Goal: Task Accomplishment & Management: Use online tool/utility

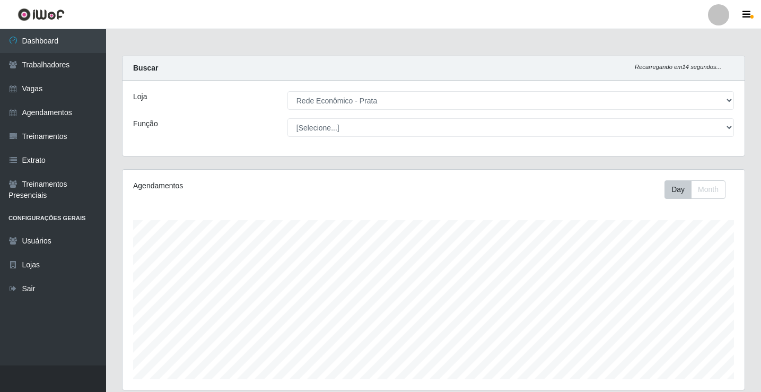
select select "192"
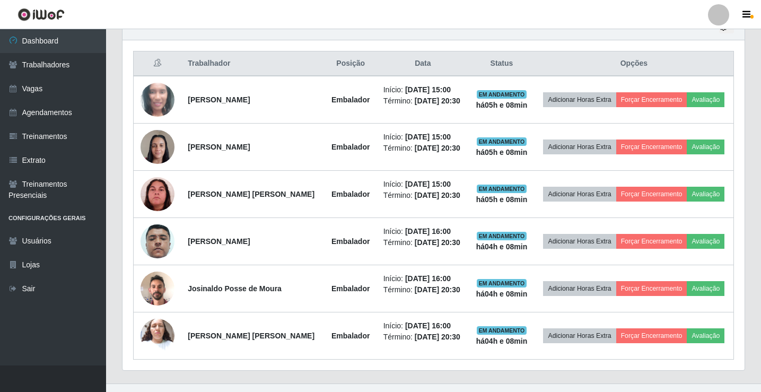
scroll to position [220, 622]
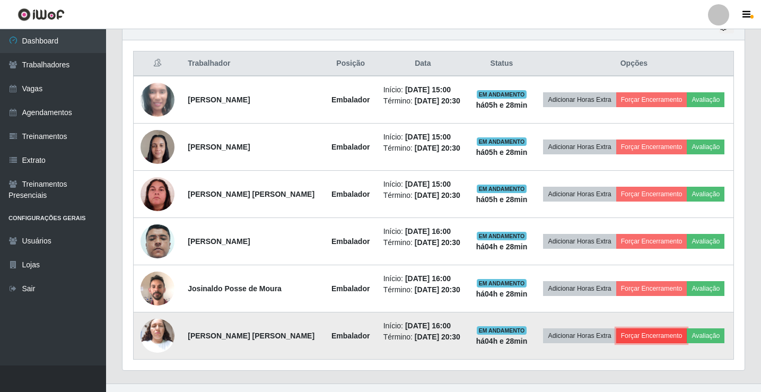
click at [658, 340] on button "Forçar Encerramento" at bounding box center [652, 335] width 71 height 15
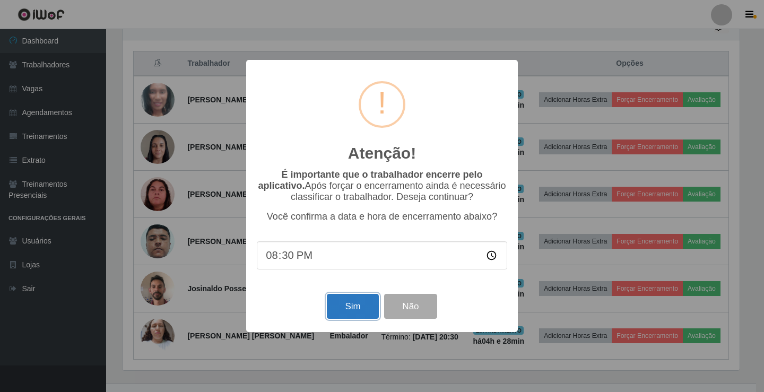
click at [357, 305] on button "Sim" at bounding box center [352, 306] width 51 height 25
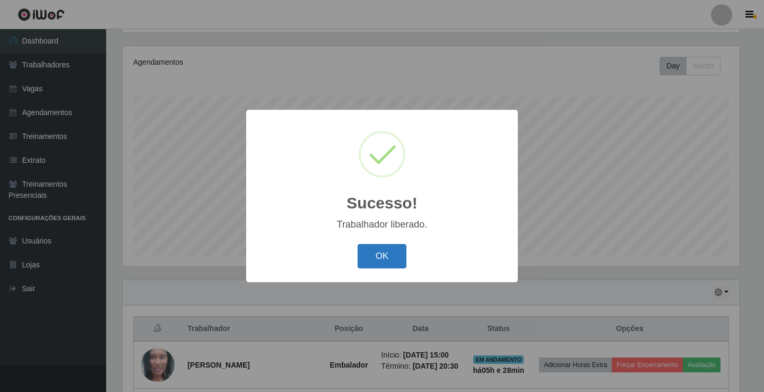
click at [377, 261] on button "OK" at bounding box center [382, 256] width 49 height 25
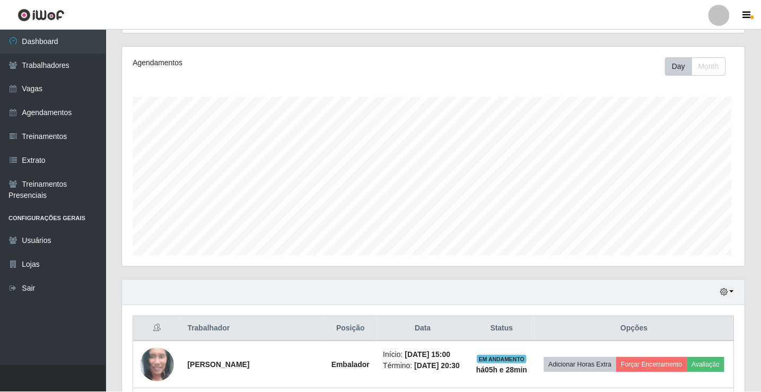
scroll to position [220, 622]
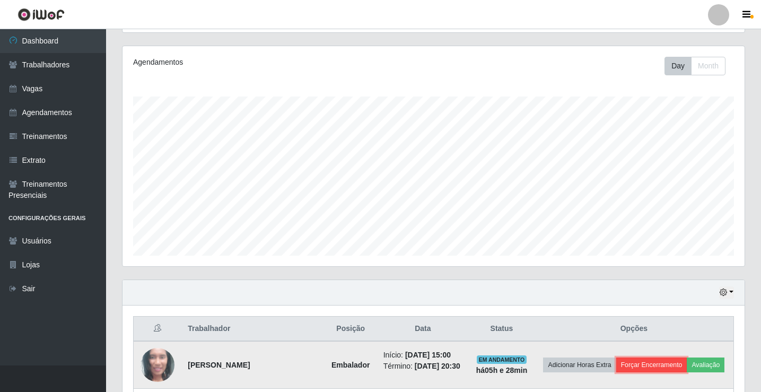
click at [635, 358] on button "Forçar Encerramento" at bounding box center [652, 365] width 71 height 15
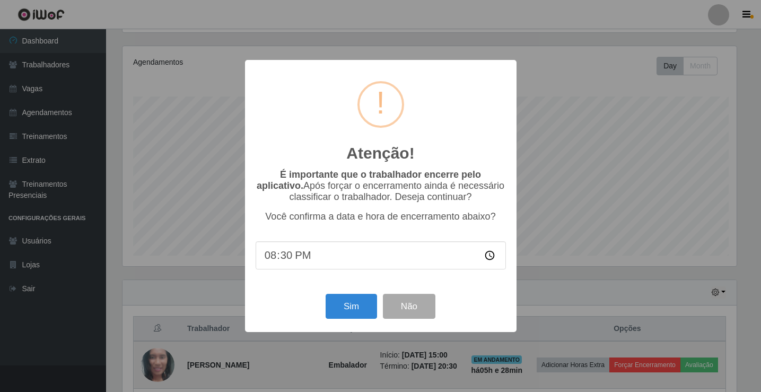
scroll to position [220, 617]
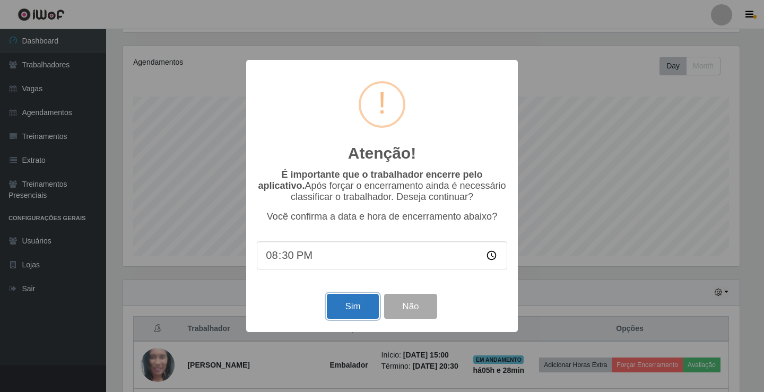
click at [352, 309] on button "Sim" at bounding box center [352, 306] width 51 height 25
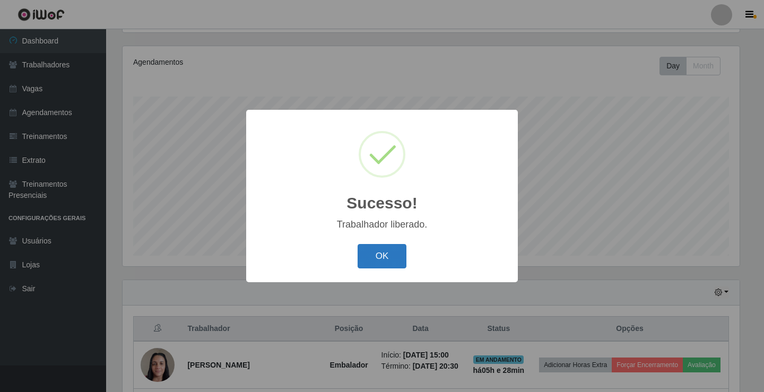
click at [371, 261] on button "OK" at bounding box center [382, 256] width 49 height 25
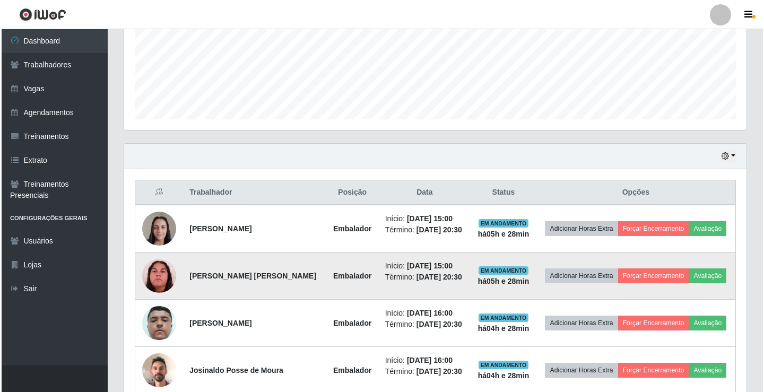
scroll to position [283, 0]
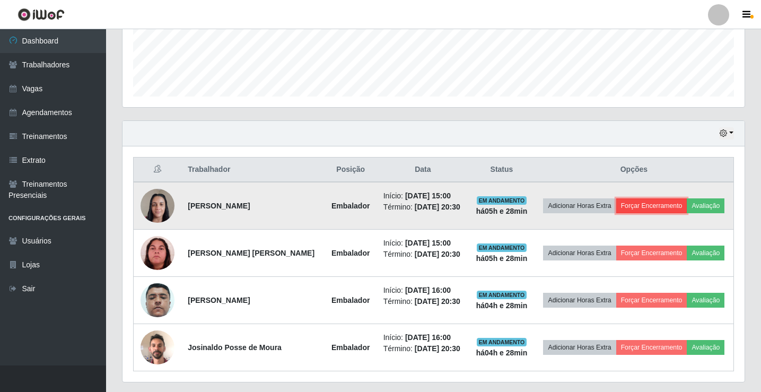
click at [641, 205] on button "Forçar Encerramento" at bounding box center [652, 205] width 71 height 15
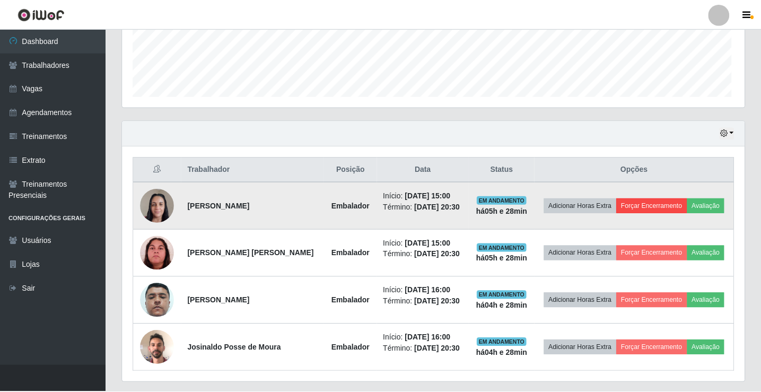
scroll to position [220, 617]
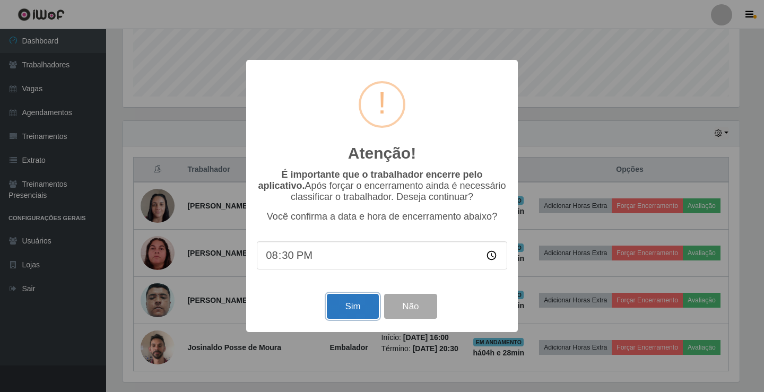
click at [340, 314] on button "Sim" at bounding box center [352, 306] width 51 height 25
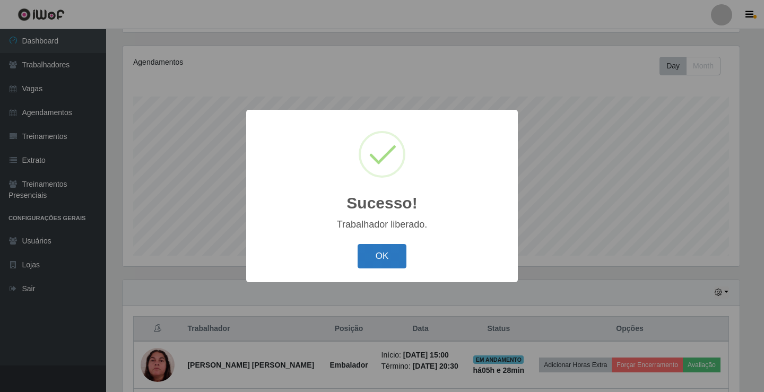
click at [366, 255] on button "OK" at bounding box center [382, 256] width 49 height 25
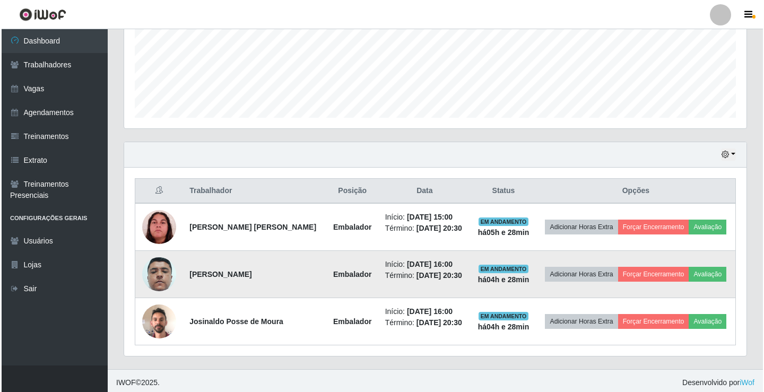
scroll to position [265, 0]
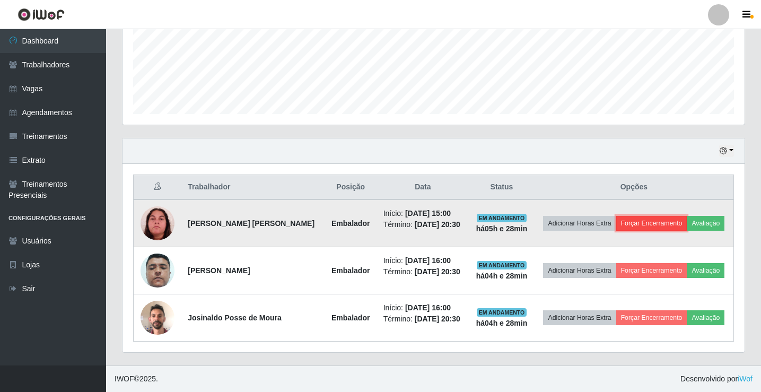
click at [626, 221] on button "Forçar Encerramento" at bounding box center [652, 223] width 71 height 15
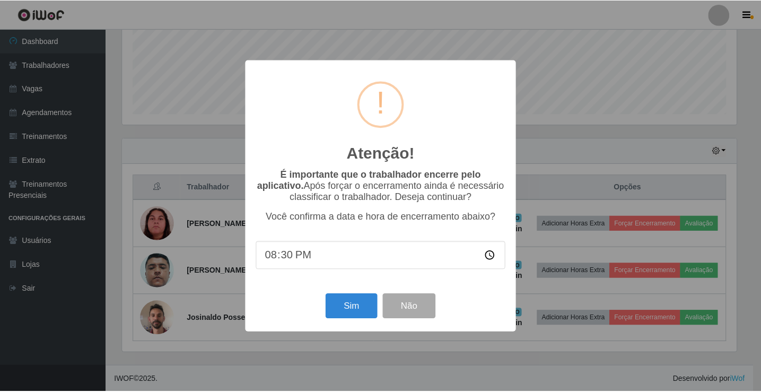
scroll to position [220, 617]
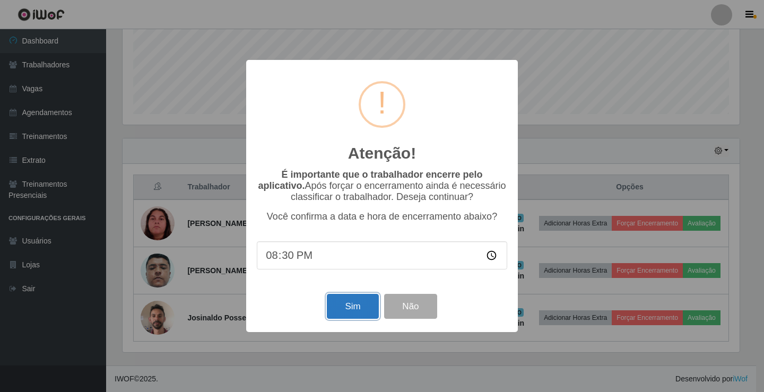
click at [367, 313] on button "Sim" at bounding box center [352, 306] width 51 height 25
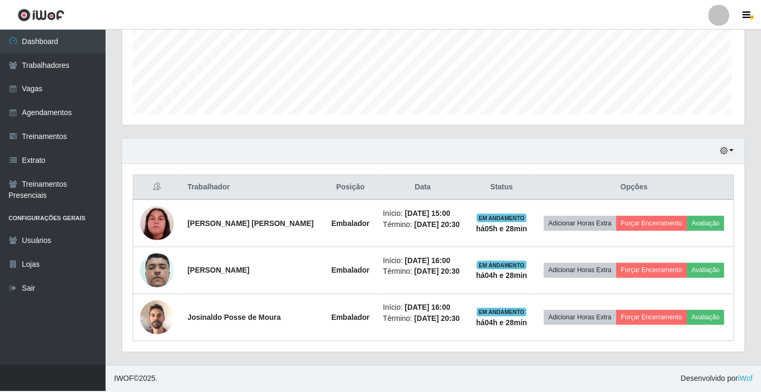
scroll to position [0, 0]
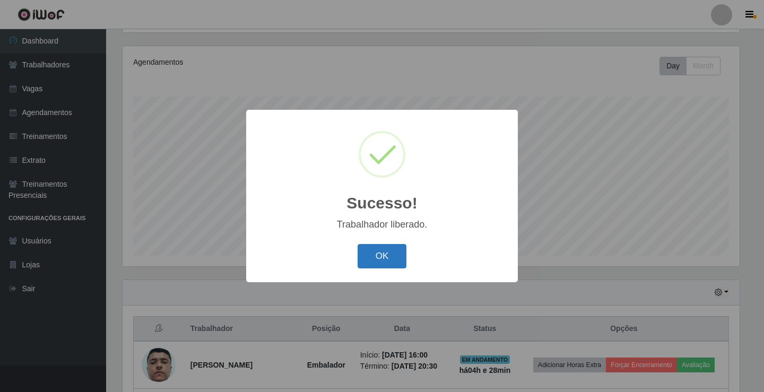
click at [373, 249] on button "OK" at bounding box center [382, 256] width 49 height 25
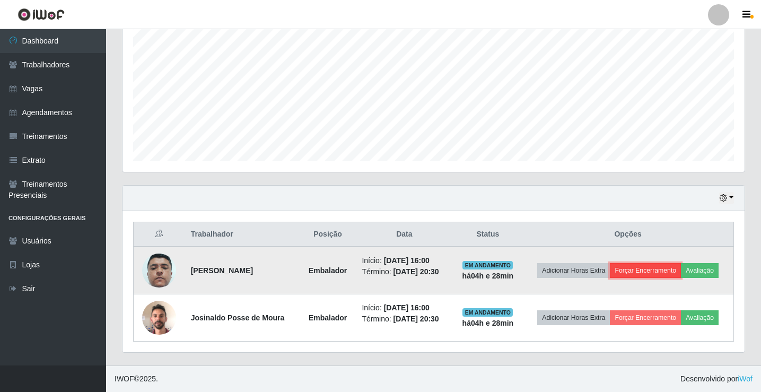
click at [665, 270] on button "Forçar Encerramento" at bounding box center [645, 270] width 71 height 15
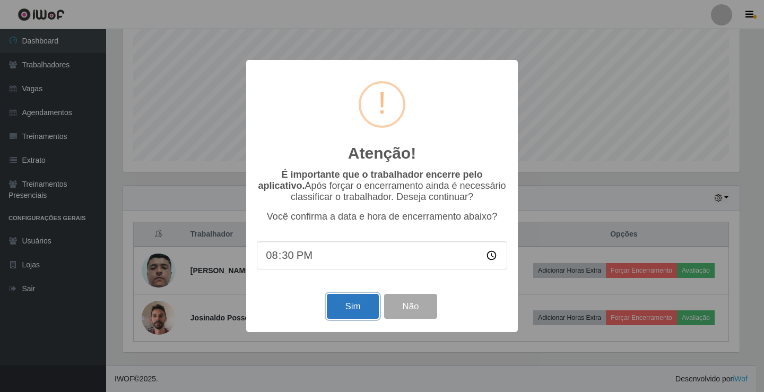
click at [357, 309] on button "Sim" at bounding box center [352, 306] width 51 height 25
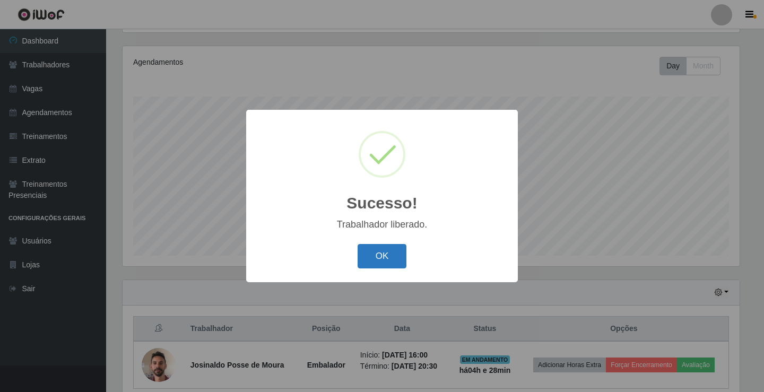
click at [382, 256] on button "OK" at bounding box center [382, 256] width 49 height 25
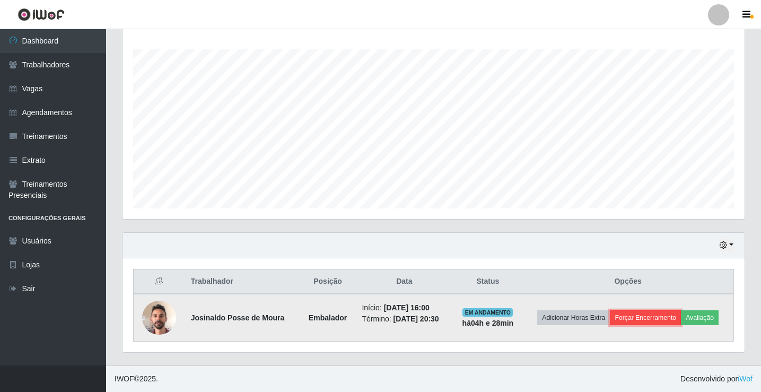
click at [662, 318] on button "Forçar Encerramento" at bounding box center [645, 317] width 71 height 15
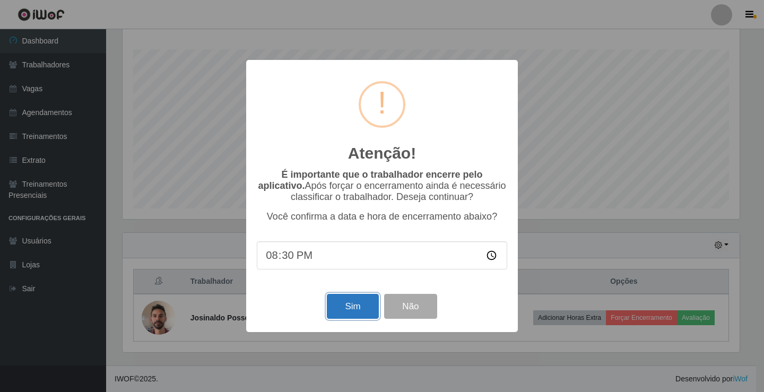
click at [356, 314] on button "Sim" at bounding box center [352, 306] width 51 height 25
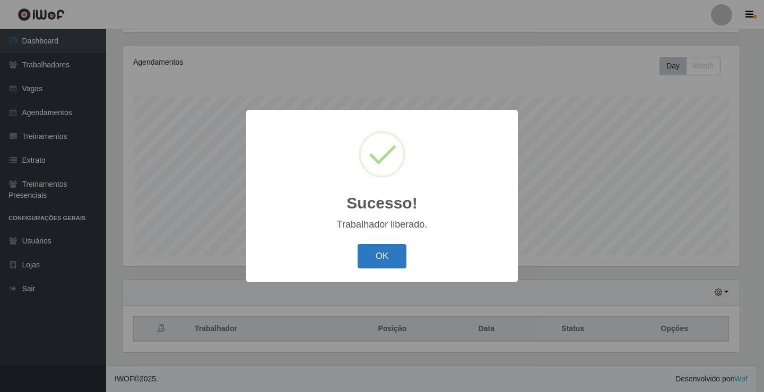
click at [376, 259] on button "OK" at bounding box center [382, 256] width 49 height 25
